Goal: Task Accomplishment & Management: Complete application form

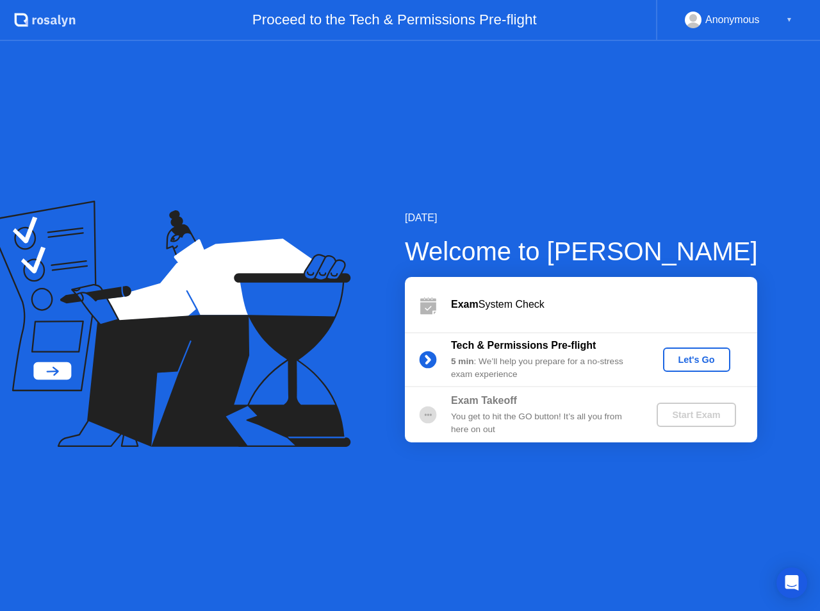
click at [686, 356] on div "Let's Go" at bounding box center [696, 359] width 57 height 10
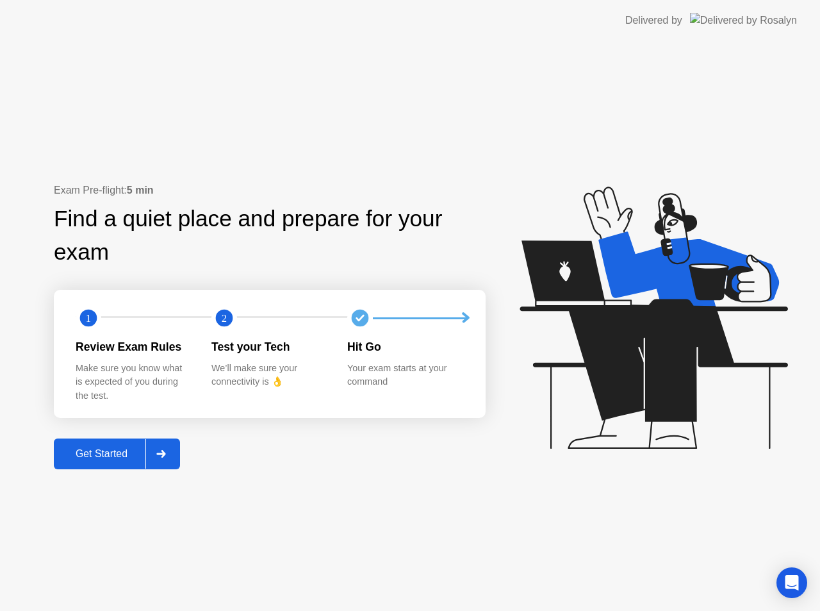
click at [165, 454] on icon at bounding box center [160, 454] width 9 height 8
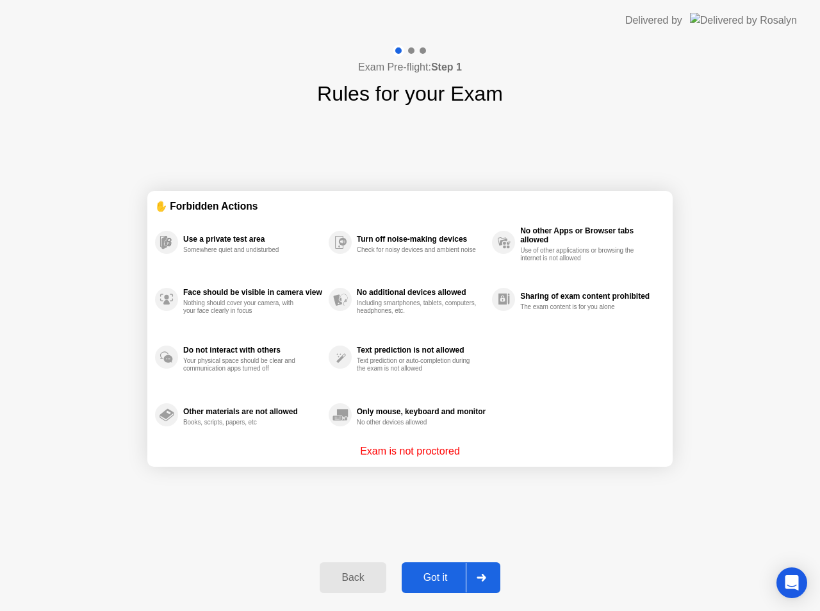
click at [410, 422] on div "No other devices allowed" at bounding box center [417, 423] width 121 height 8
click at [481, 579] on icon at bounding box center [482, 578] width 10 height 8
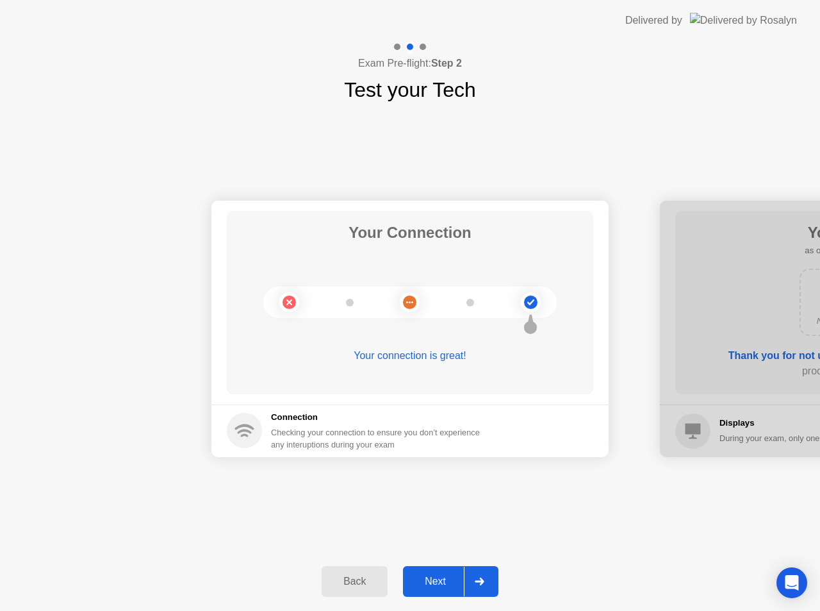
click at [488, 583] on div at bounding box center [479, 581] width 31 height 29
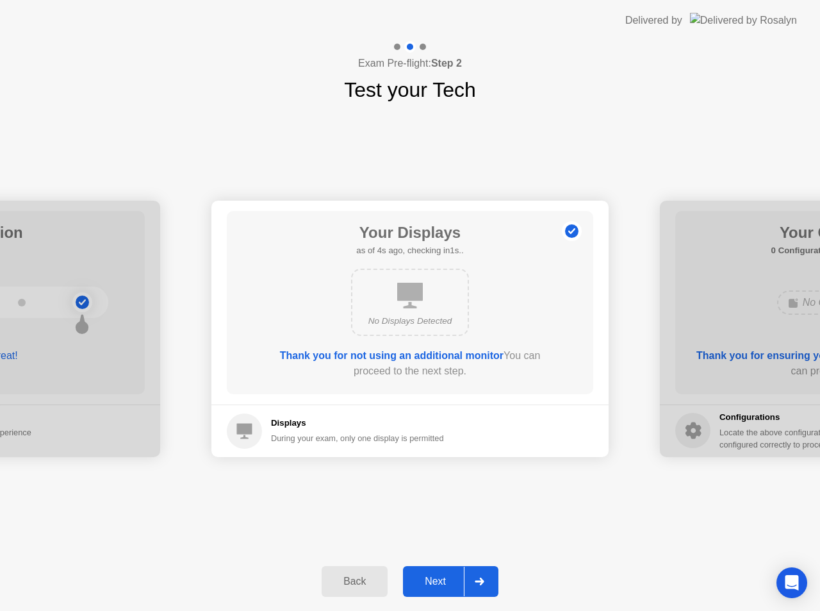
click at [488, 581] on div at bounding box center [479, 581] width 31 height 29
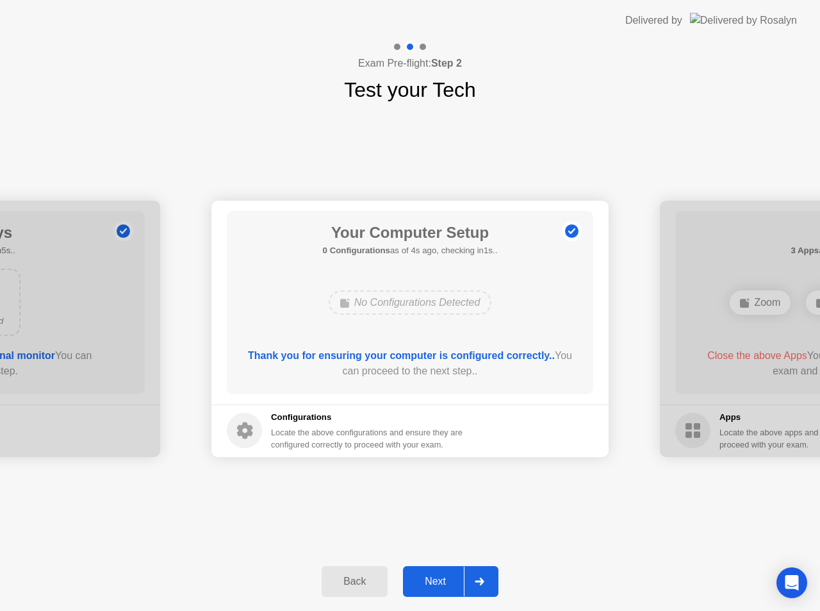
click at [488, 579] on div at bounding box center [479, 581] width 31 height 29
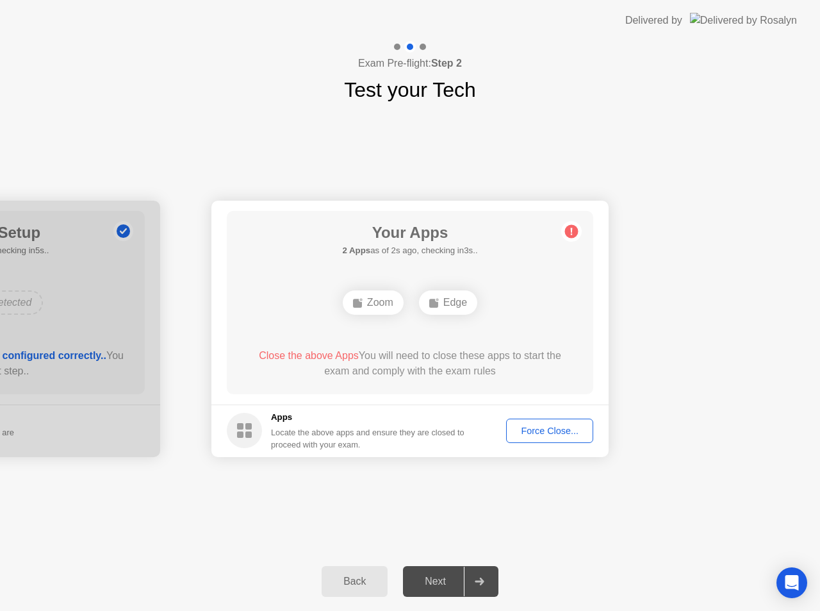
click at [555, 429] on div "Force Close..." at bounding box center [550, 431] width 78 height 10
click at [470, 456] on footer "Apps Locate the above apps and ensure they are closed to proceed with your exam…" at bounding box center [410, 430] width 397 height 53
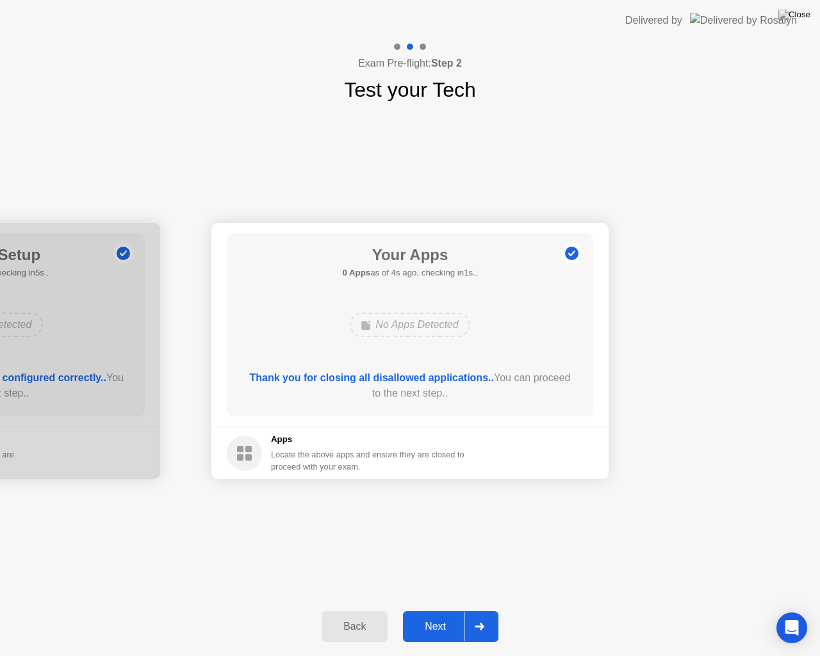
click at [479, 610] on icon at bounding box center [480, 627] width 10 height 8
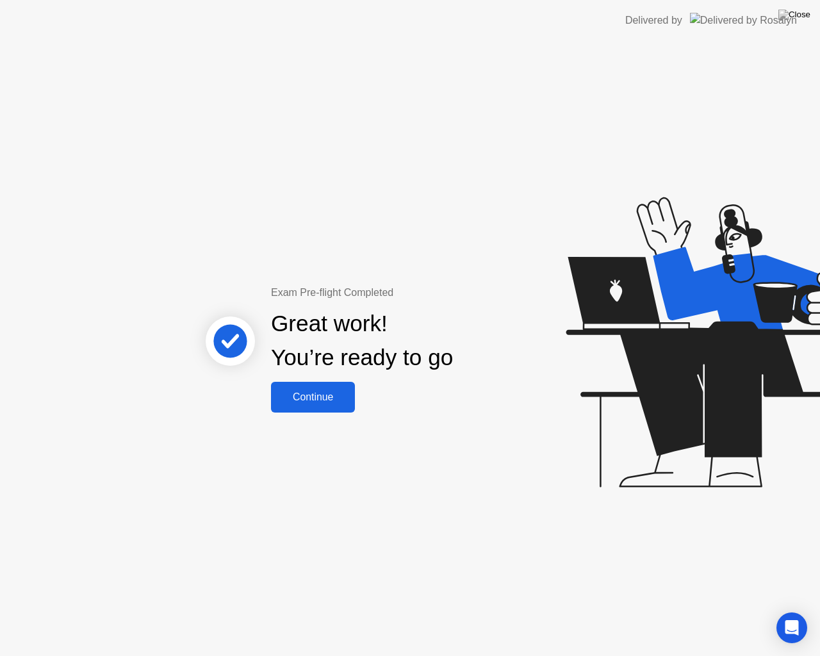
click at [294, 401] on div "Continue" at bounding box center [313, 398] width 76 height 12
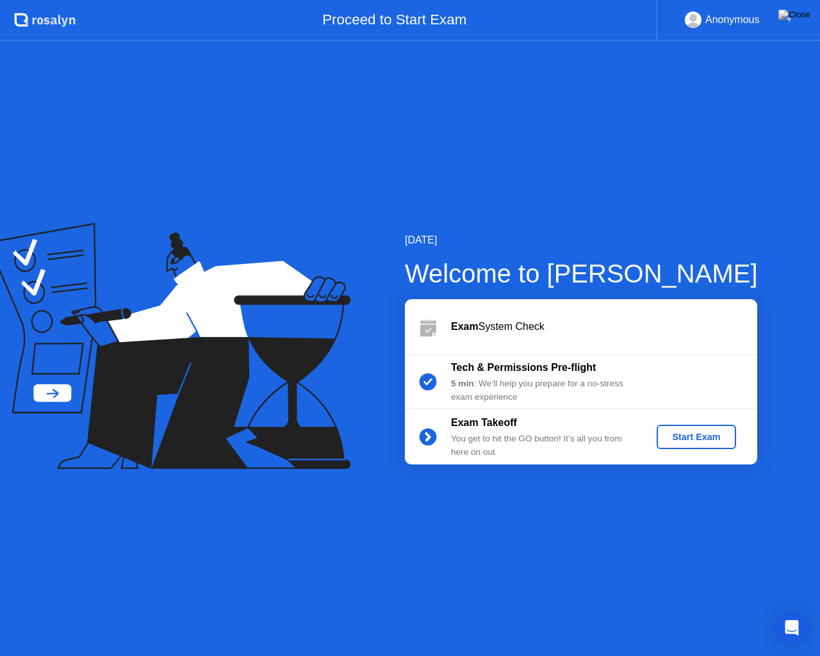
click at [677, 435] on div "Start Exam" at bounding box center [696, 437] width 69 height 10
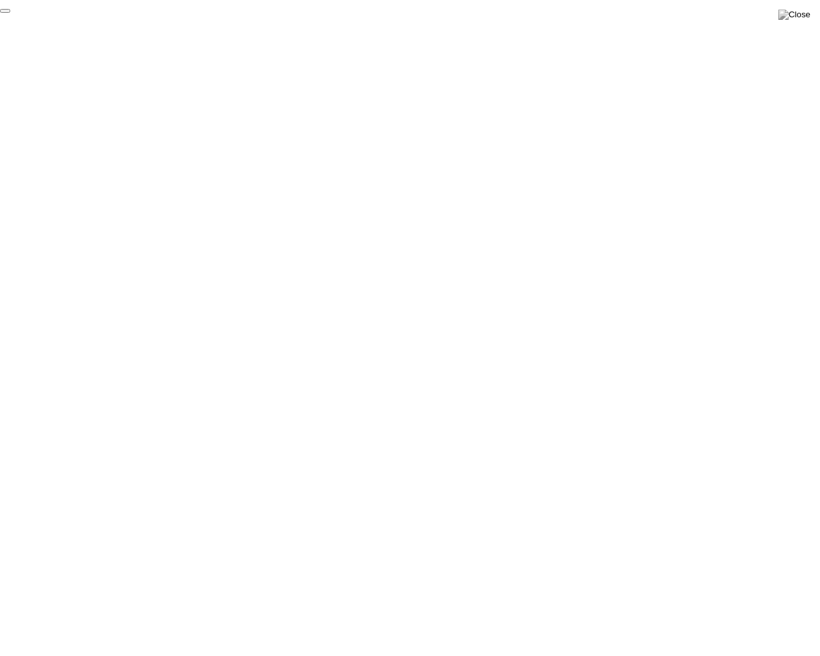
click div "End Proctoring Session"
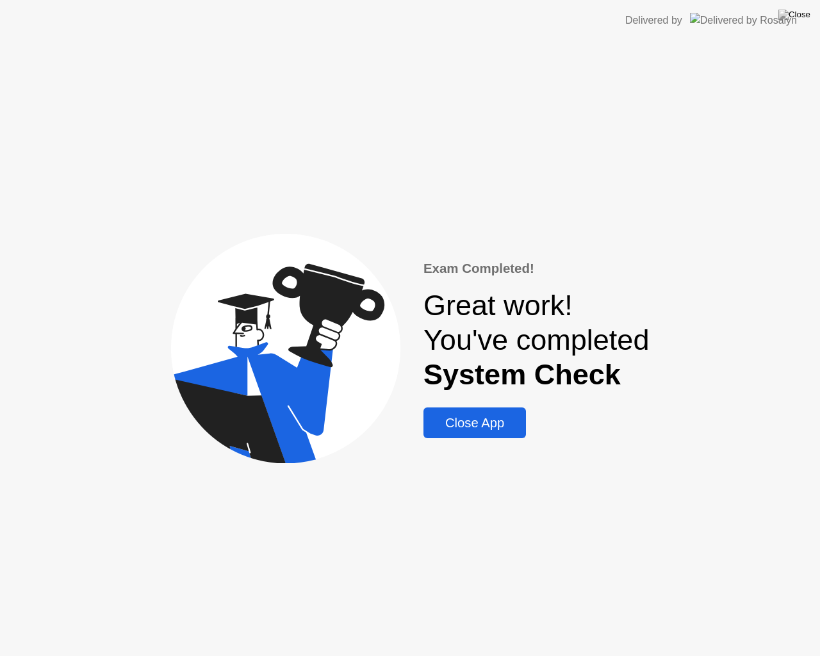
click at [487, 431] on div "Close App" at bounding box center [474, 423] width 95 height 15
